Goal: Task Accomplishment & Management: Use online tool/utility

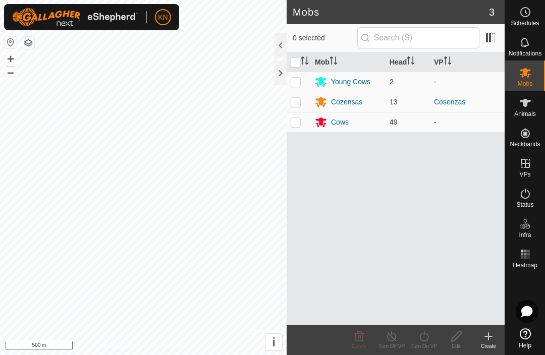
click at [285, 73] on div at bounding box center [281, 73] width 12 height 24
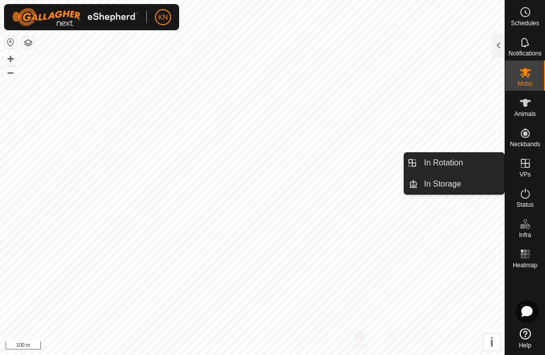
click at [383, 163] on span "In Rotation" at bounding box center [443, 163] width 39 height 12
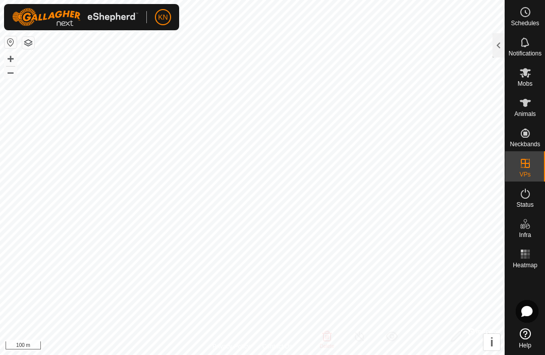
click at [383, 43] on div at bounding box center [499, 45] width 12 height 24
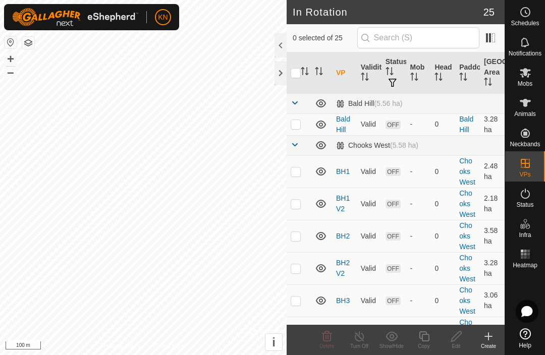
click at [383, 343] on div "Create" at bounding box center [488, 347] width 32 height 8
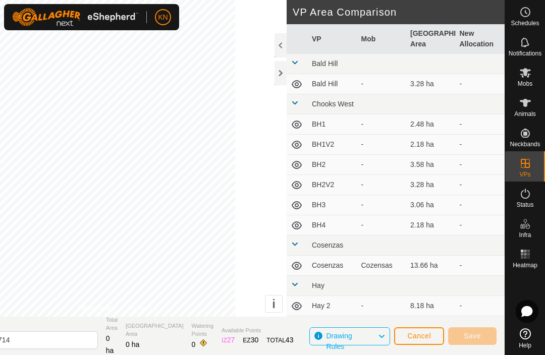
click at [383, 330] on button "Cancel" at bounding box center [419, 337] width 50 height 18
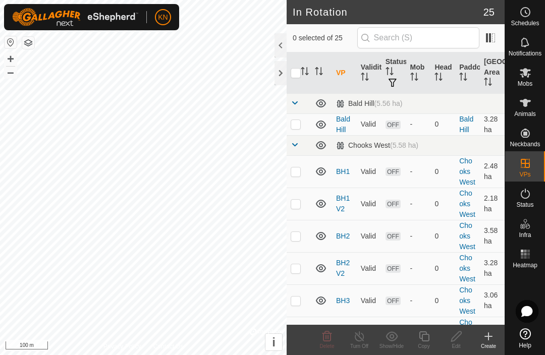
click at [383, 329] on div "Create" at bounding box center [488, 340] width 32 height 30
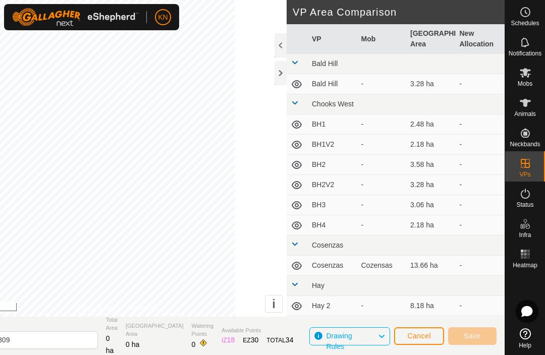
click at [383, 339] on span "Cancel" at bounding box center [419, 336] width 24 height 8
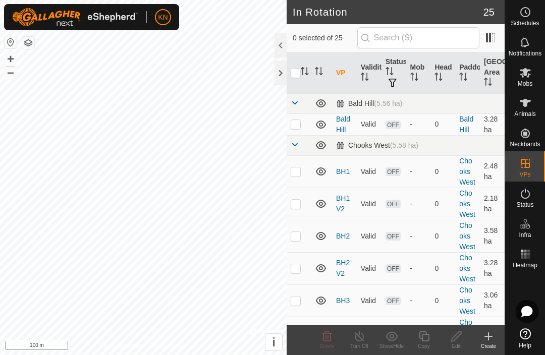
click at [383, 326] on div "Create" at bounding box center [488, 340] width 32 height 30
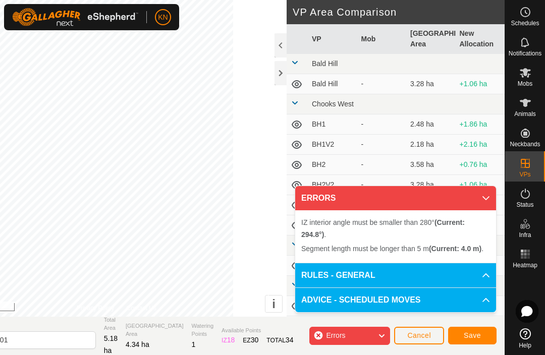
click at [383, 327] on button "Cancel" at bounding box center [419, 336] width 50 height 18
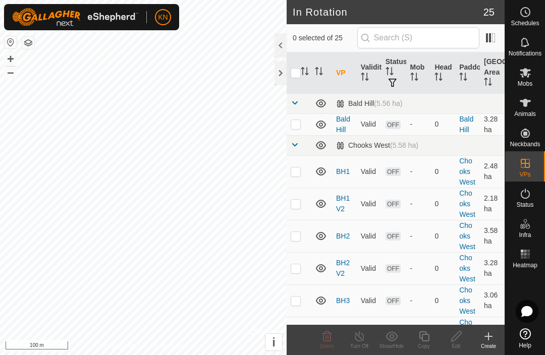
click at [383, 337] on icon at bounding box center [489, 337] width 12 height 12
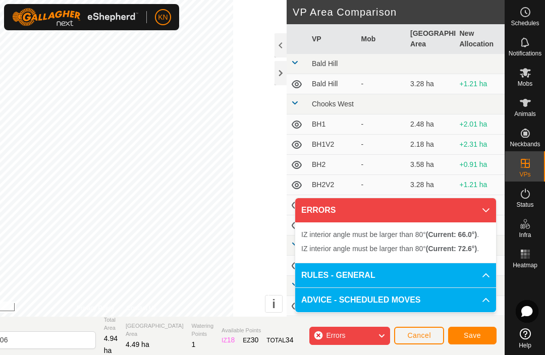
click at [383, 328] on button "Cancel" at bounding box center [419, 336] width 50 height 18
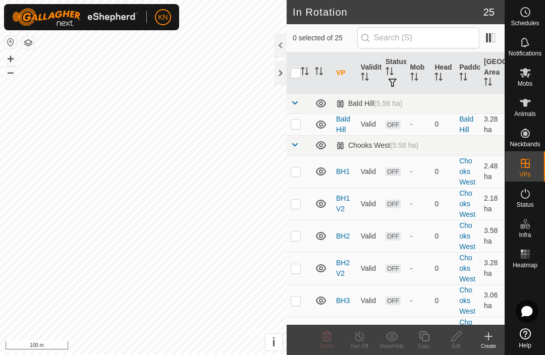
click at [383, 331] on icon at bounding box center [489, 337] width 12 height 12
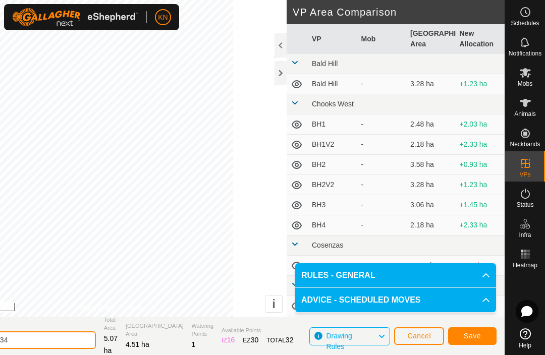
click at [94, 340] on input "[DATE] 103234" at bounding box center [25, 341] width 141 height 18
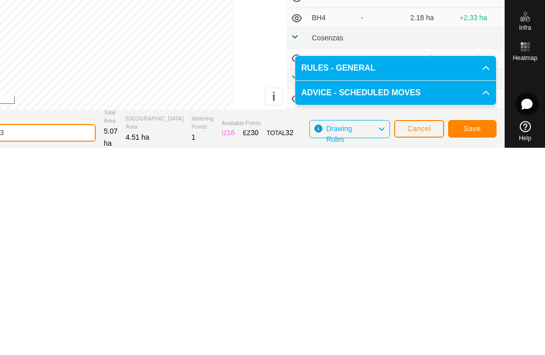
scroll to position [1, 0]
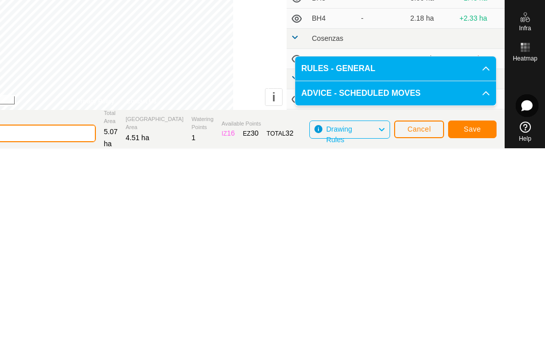
type input "2"
type input "FR1"
click at [383, 331] on span "Save" at bounding box center [472, 335] width 17 height 8
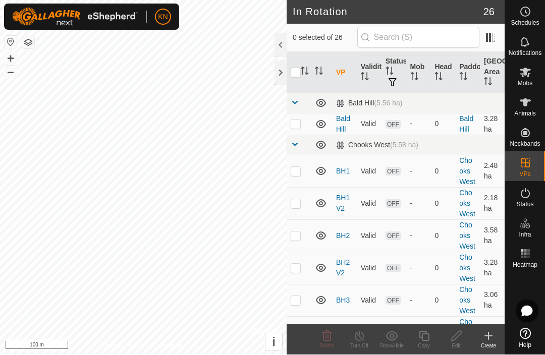
click at [383, 343] on div "Create" at bounding box center [488, 347] width 32 height 8
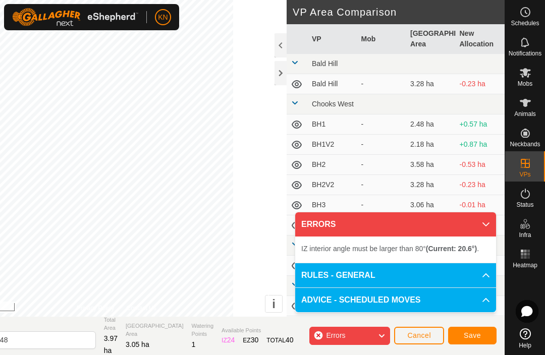
click at [383, 337] on span "Cancel" at bounding box center [419, 336] width 24 height 8
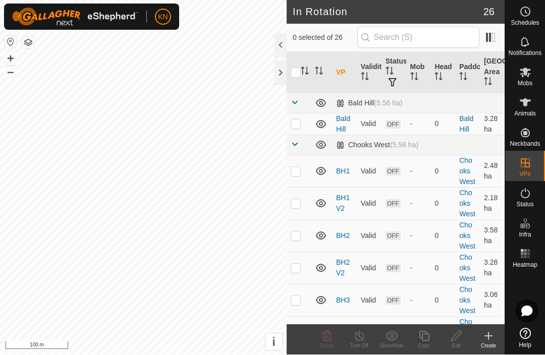
click at [383, 331] on create-svg-icon at bounding box center [488, 337] width 32 height 12
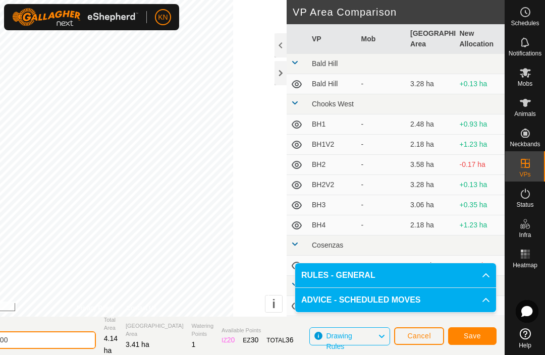
click at [89, 346] on input "[DATE] 103600" at bounding box center [25, 341] width 141 height 18
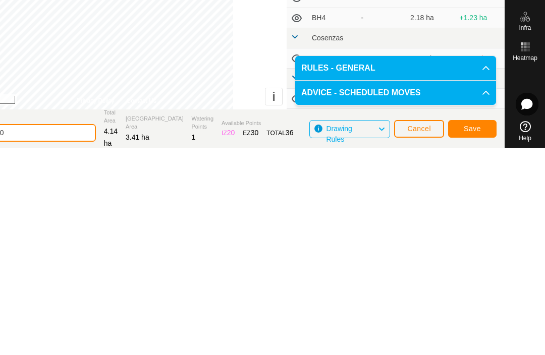
scroll to position [1, 0]
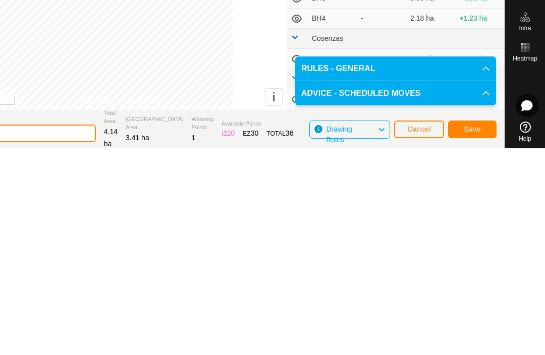
type input "2"
type input "FR2"
click at [383, 327] on button "Save" at bounding box center [472, 336] width 48 height 18
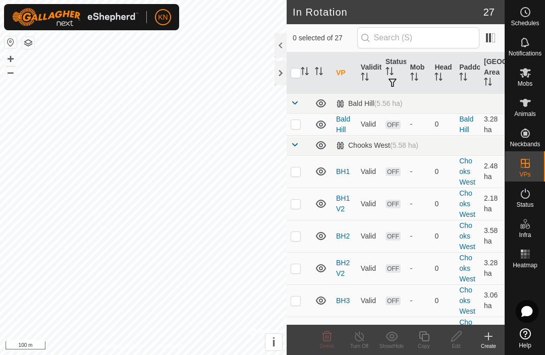
click at [383, 85] on span "Mobs" at bounding box center [525, 84] width 15 height 6
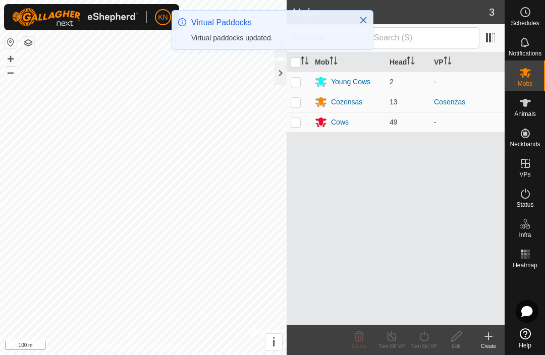
click at [309, 120] on td at bounding box center [299, 122] width 24 height 20
checkbox input "true"
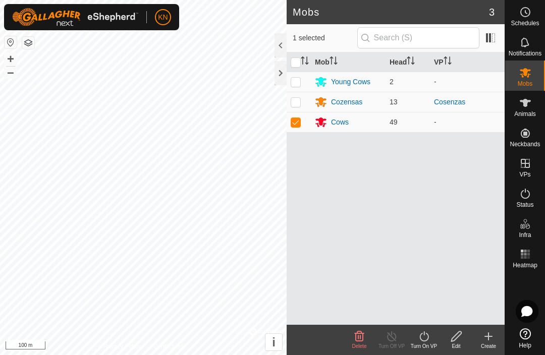
click at [336, 127] on div "Cows" at bounding box center [340, 122] width 18 height 11
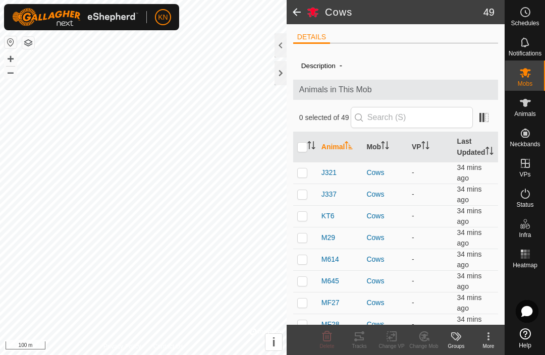
click at [295, 13] on span at bounding box center [297, 12] width 20 height 24
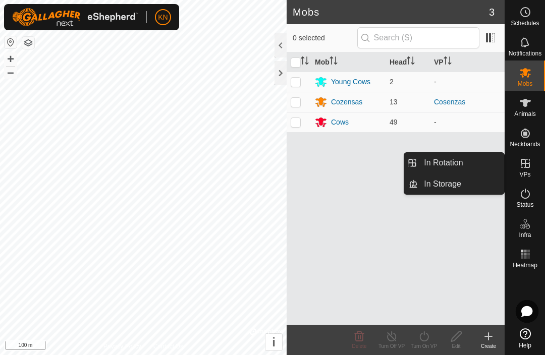
click at [383, 166] on link "In Rotation" at bounding box center [461, 163] width 86 height 20
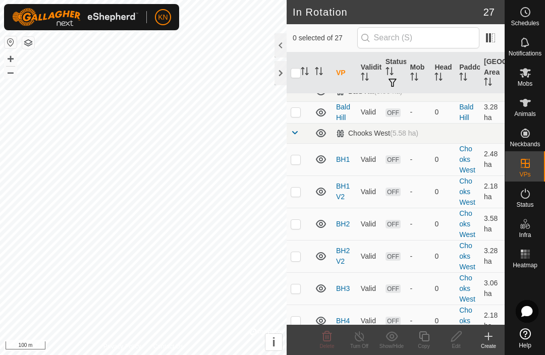
scroll to position [12, 0]
click at [383, 223] on td "0" at bounding box center [443, 224] width 25 height 32
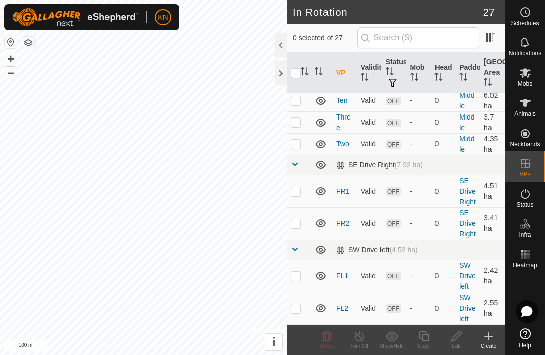
scroll to position [602, 0]
click at [300, 192] on p-checkbox at bounding box center [296, 192] width 10 height 8
checkbox input "true"
click at [383, 72] on icon at bounding box center [525, 73] width 12 height 12
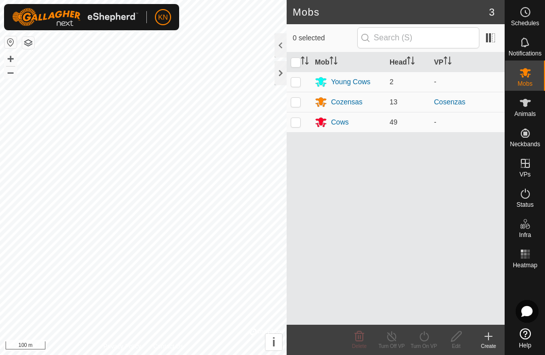
click at [342, 116] on div "Cows" at bounding box center [348, 122] width 67 height 12
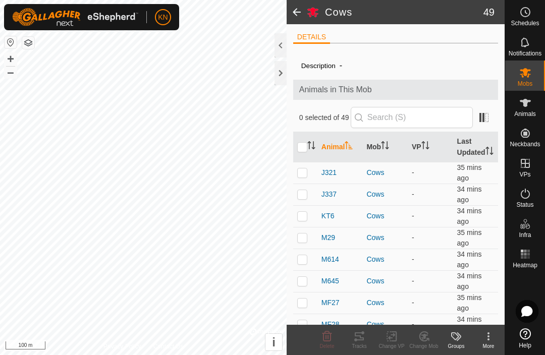
click at [308, 143] on icon "Activate to sort" at bounding box center [309, 142] width 4 height 2
click at [302, 150] on input "checkbox" at bounding box center [302, 147] width 10 height 10
checkbox input "true"
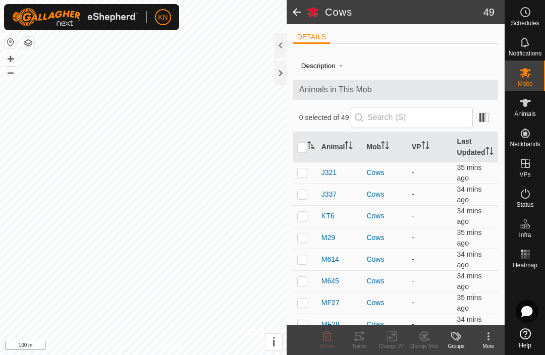
checkbox input "true"
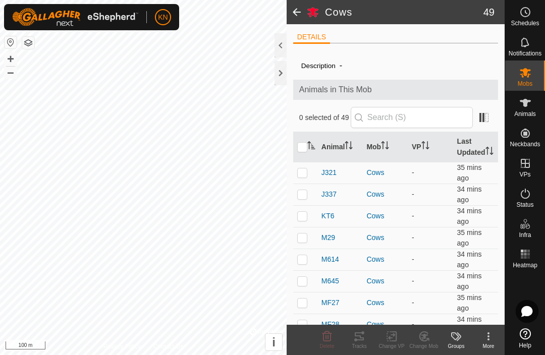
checkbox input "true"
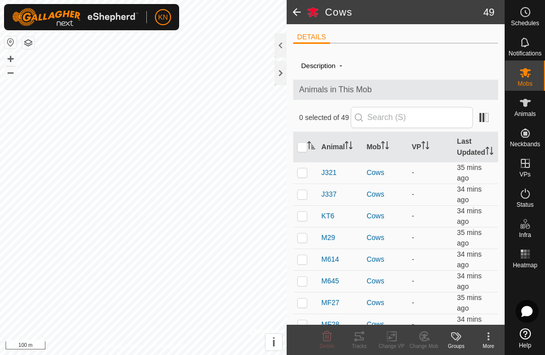
checkbox input "true"
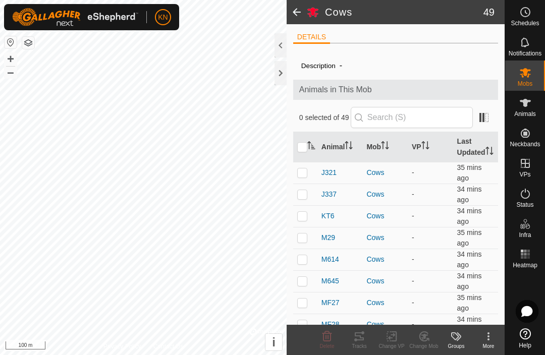
checkbox input "true"
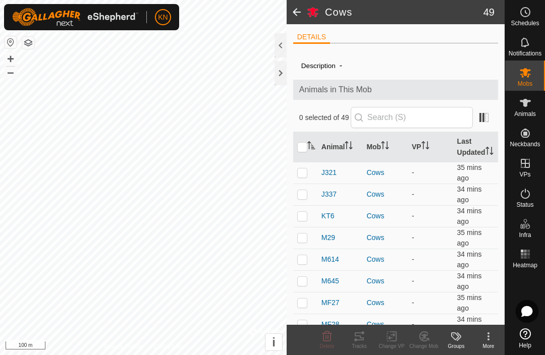
checkbox input "true"
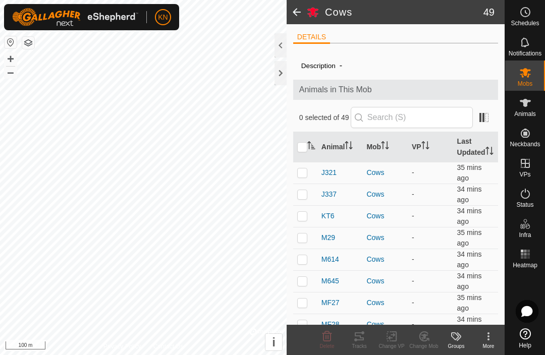
checkbox input "true"
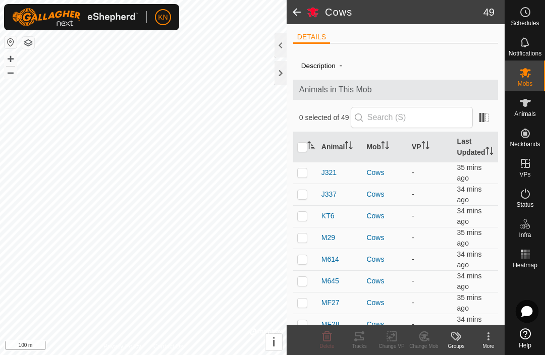
checkbox input "true"
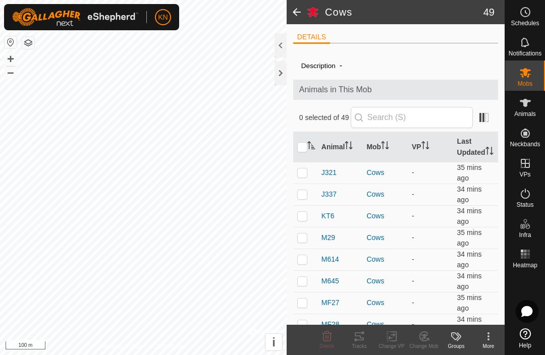
checkbox input "true"
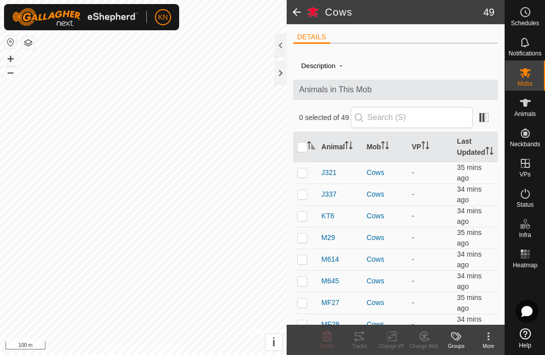
checkbox input "true"
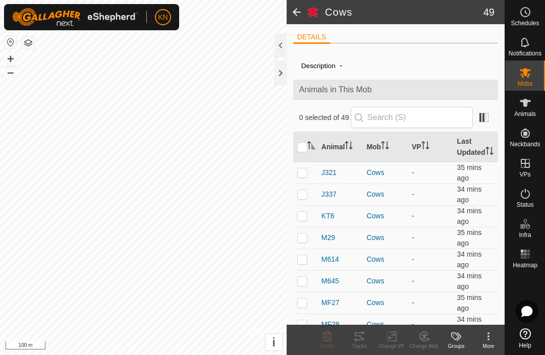
checkbox input "true"
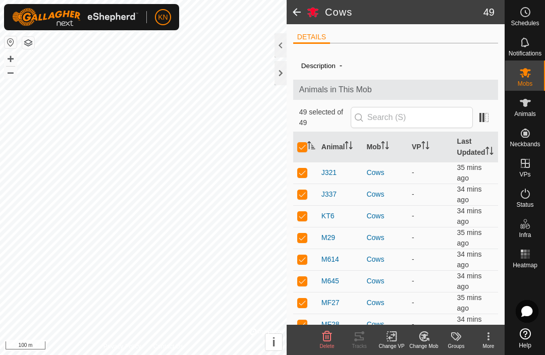
click at [305, 145] on th at bounding box center [305, 147] width 24 height 30
click at [306, 152] on input "checkbox" at bounding box center [302, 147] width 10 height 10
checkbox input "false"
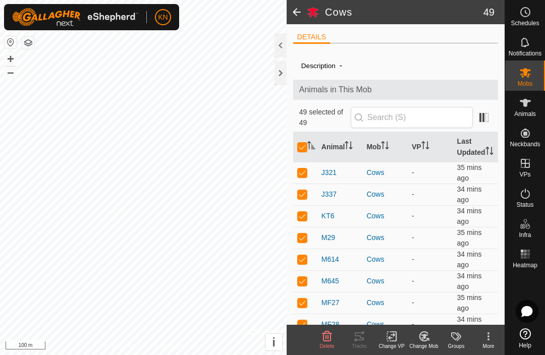
checkbox input "false"
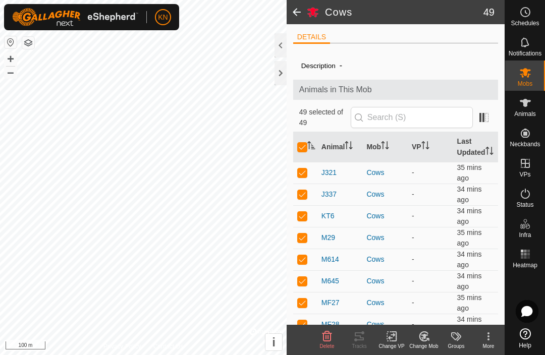
checkbox input "false"
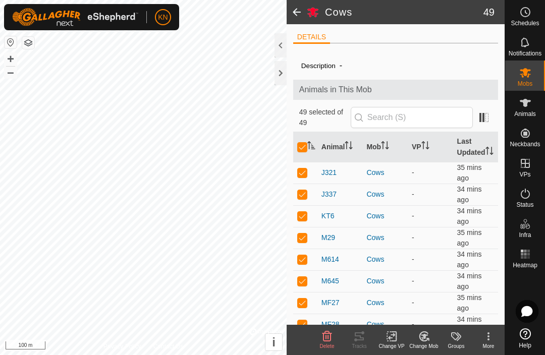
checkbox input "false"
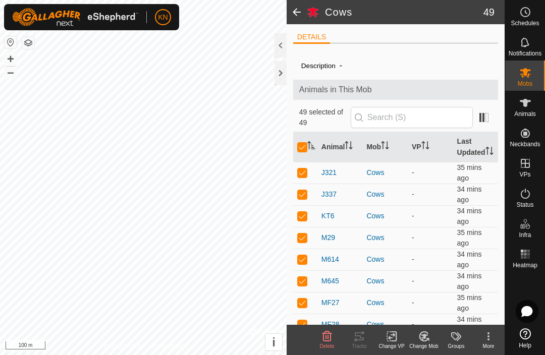
checkbox input "false"
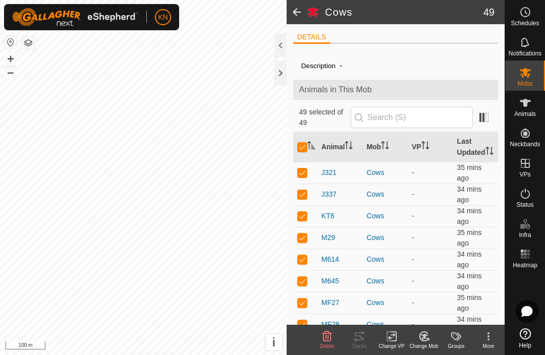
checkbox input "false"
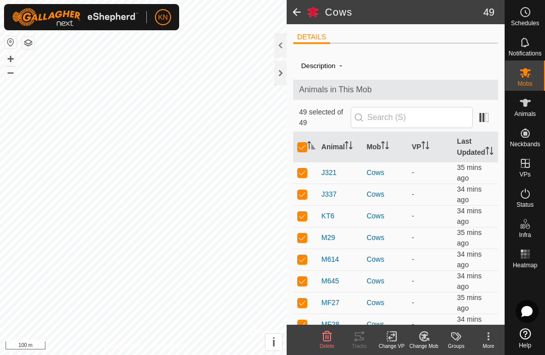
checkbox input "false"
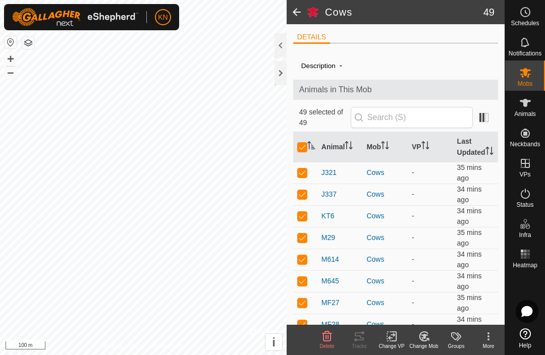
checkbox input "false"
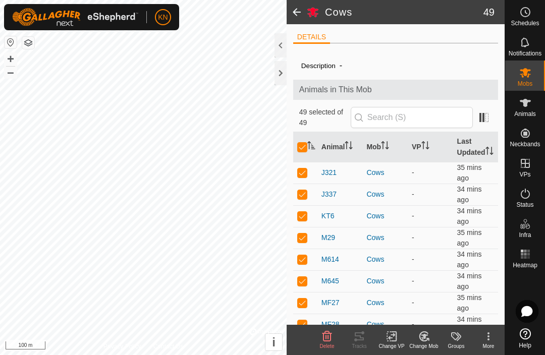
checkbox input "false"
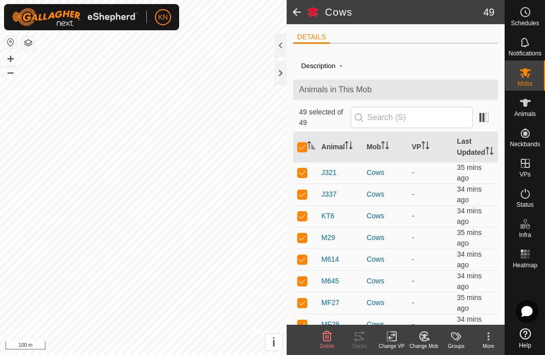
checkbox input "false"
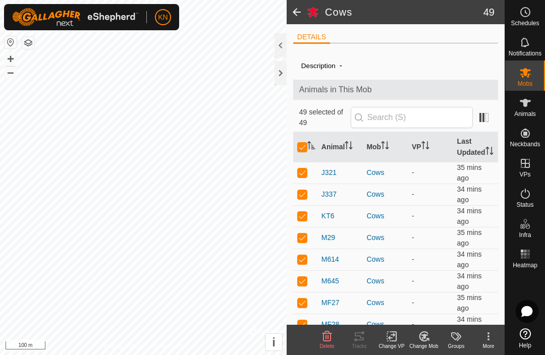
checkbox input "false"
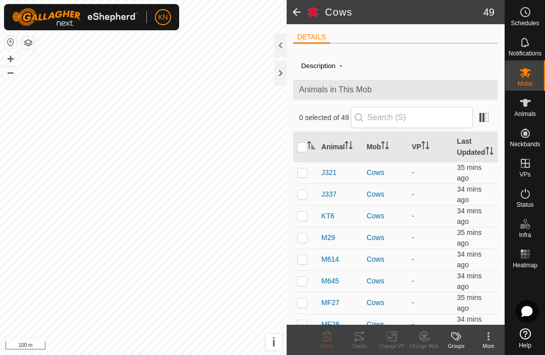
click at [308, 149] on icon "Activate to sort" at bounding box center [311, 145] width 8 height 8
click at [307, 149] on icon "Activate to sort" at bounding box center [311, 145] width 8 height 8
click at [305, 152] on input "checkbox" at bounding box center [302, 147] width 10 height 10
checkbox input "true"
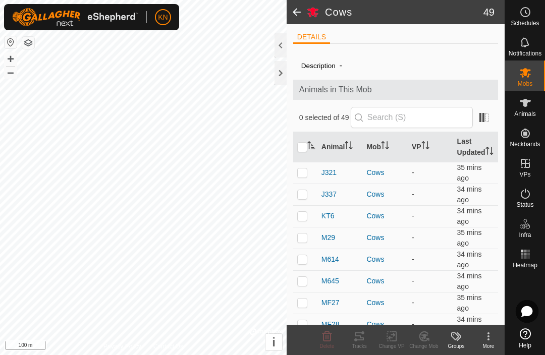
checkbox input "true"
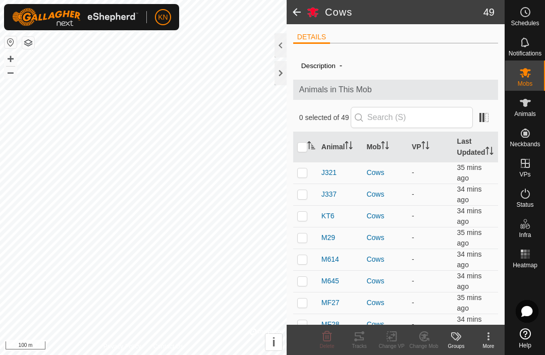
checkbox input "true"
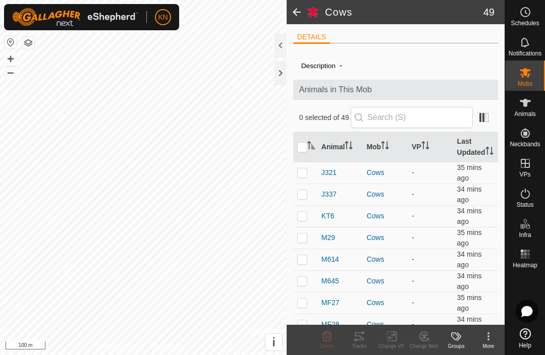
checkbox input "true"
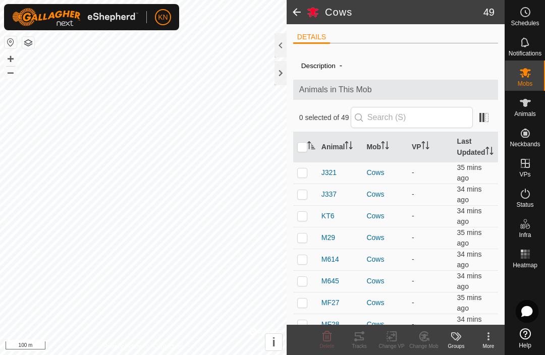
checkbox input "true"
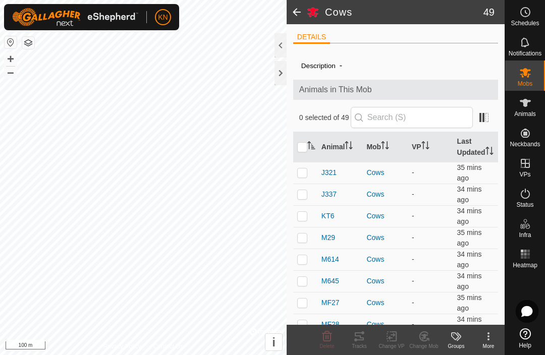
checkbox input "true"
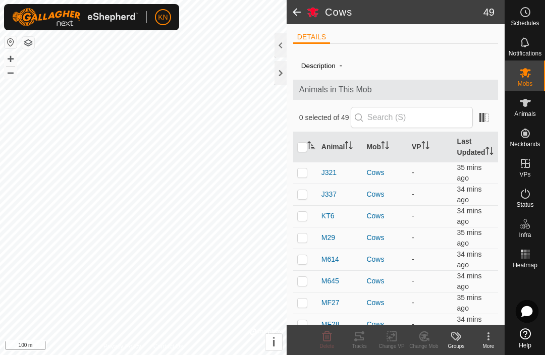
checkbox input "true"
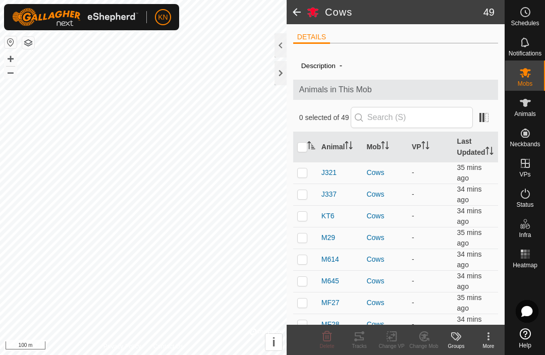
checkbox input "true"
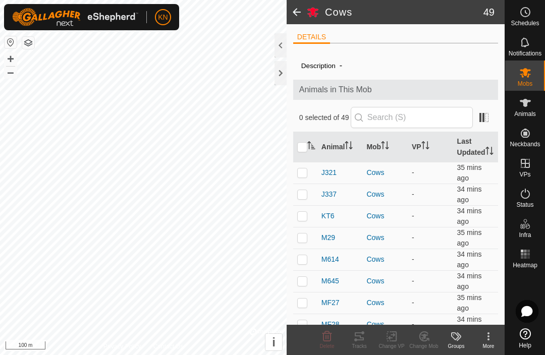
checkbox input "true"
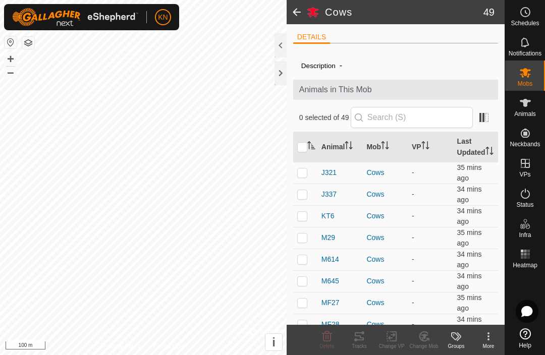
checkbox input "true"
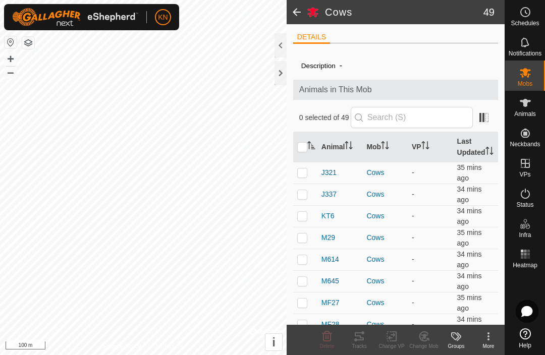
checkbox input "true"
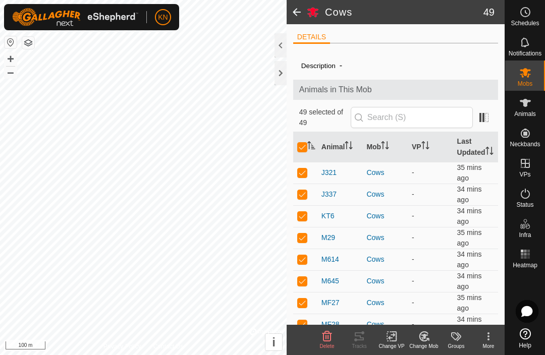
click at [383, 337] on icon at bounding box center [392, 337] width 13 height 12
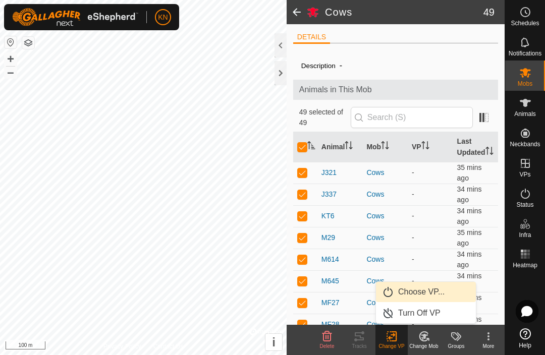
click at [383, 296] on span "Choose VP..." at bounding box center [421, 292] width 46 height 12
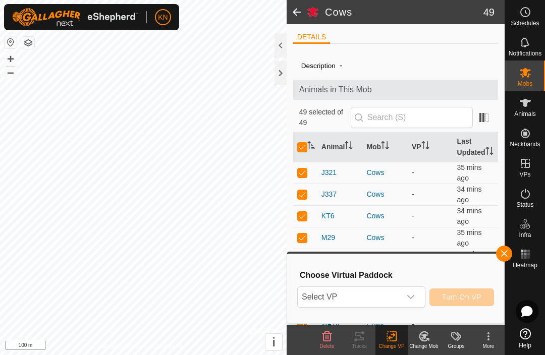
click at [383, 295] on icon "dropdown trigger" at bounding box center [411, 297] width 8 height 8
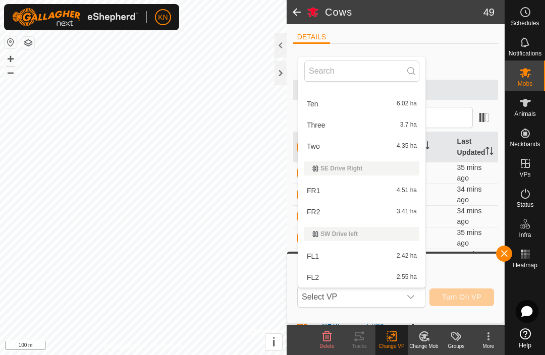
scroll to position [532, 0]
click at [322, 189] on div "FR1 4.51 ha" at bounding box center [361, 191] width 115 height 12
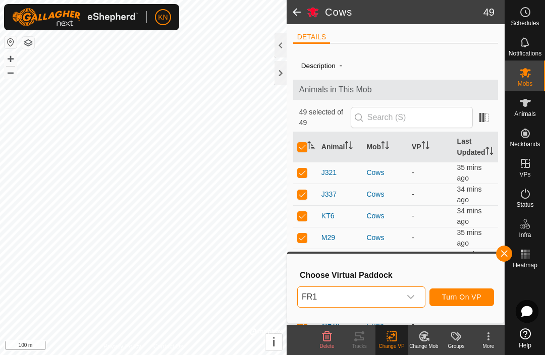
click at [383, 293] on span "Turn On VP" at bounding box center [461, 297] width 39 height 8
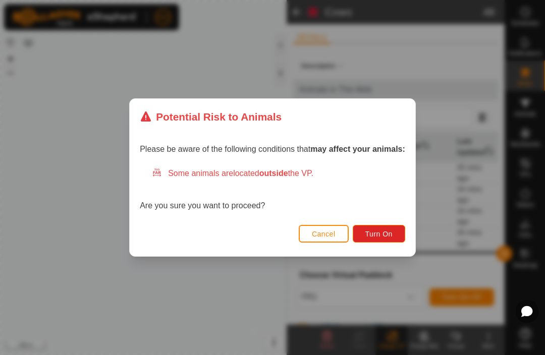
click at [383, 241] on button "Turn On" at bounding box center [379, 234] width 52 height 18
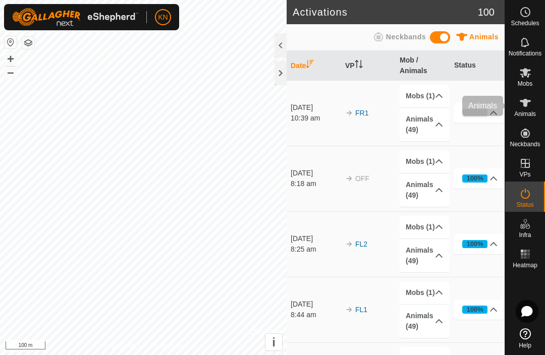
click at [383, 107] on div "Animals" at bounding box center [525, 106] width 40 height 30
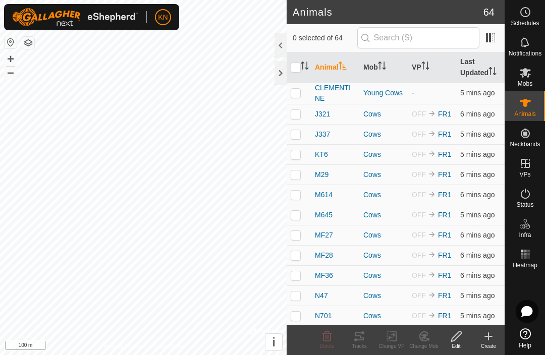
click at [383, 106] on icon at bounding box center [525, 103] width 12 height 12
click at [190, 72] on link "Logout" at bounding box center [210, 78] width 100 height 16
